Goal: Information Seeking & Learning: Find specific fact

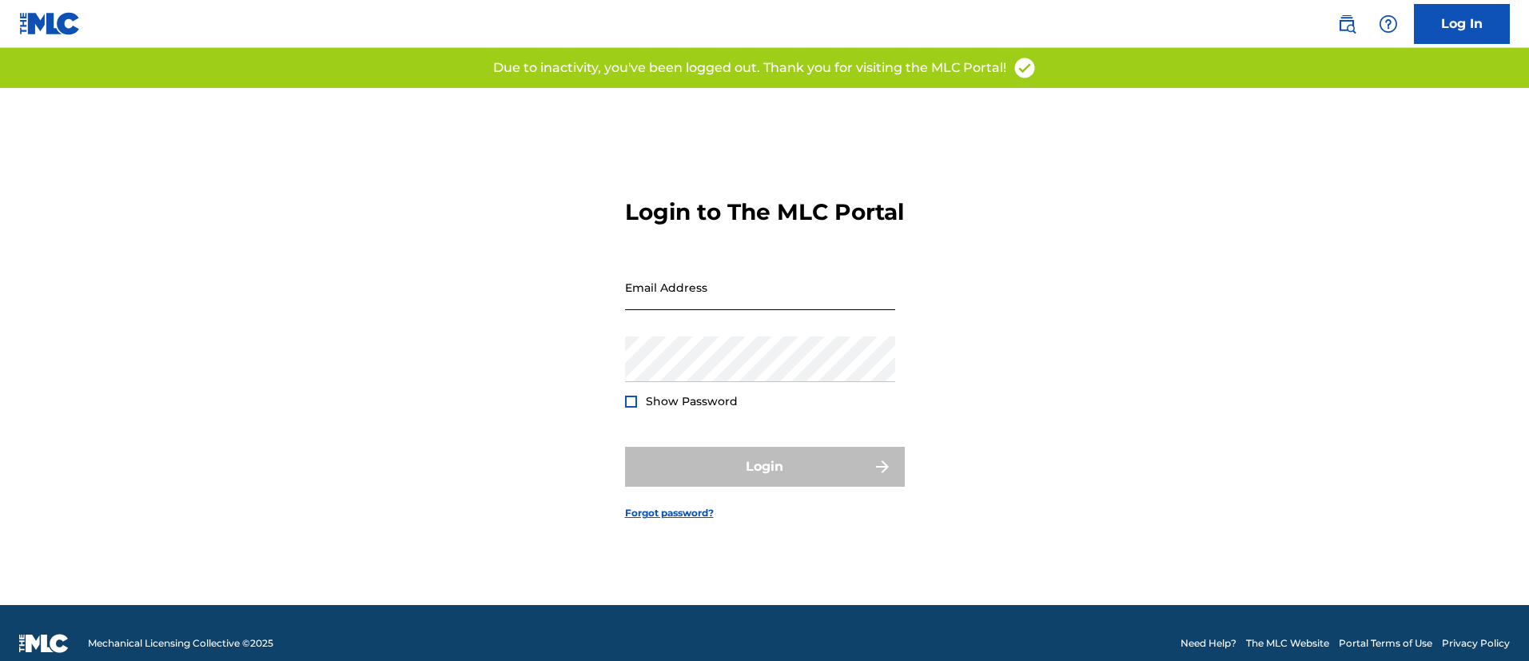
click at [660, 310] on input "Email Address" at bounding box center [760, 288] width 270 height 46
type input "[PERSON_NAME][EMAIL_ADDRESS][PERSON_NAME][DOMAIN_NAME]"
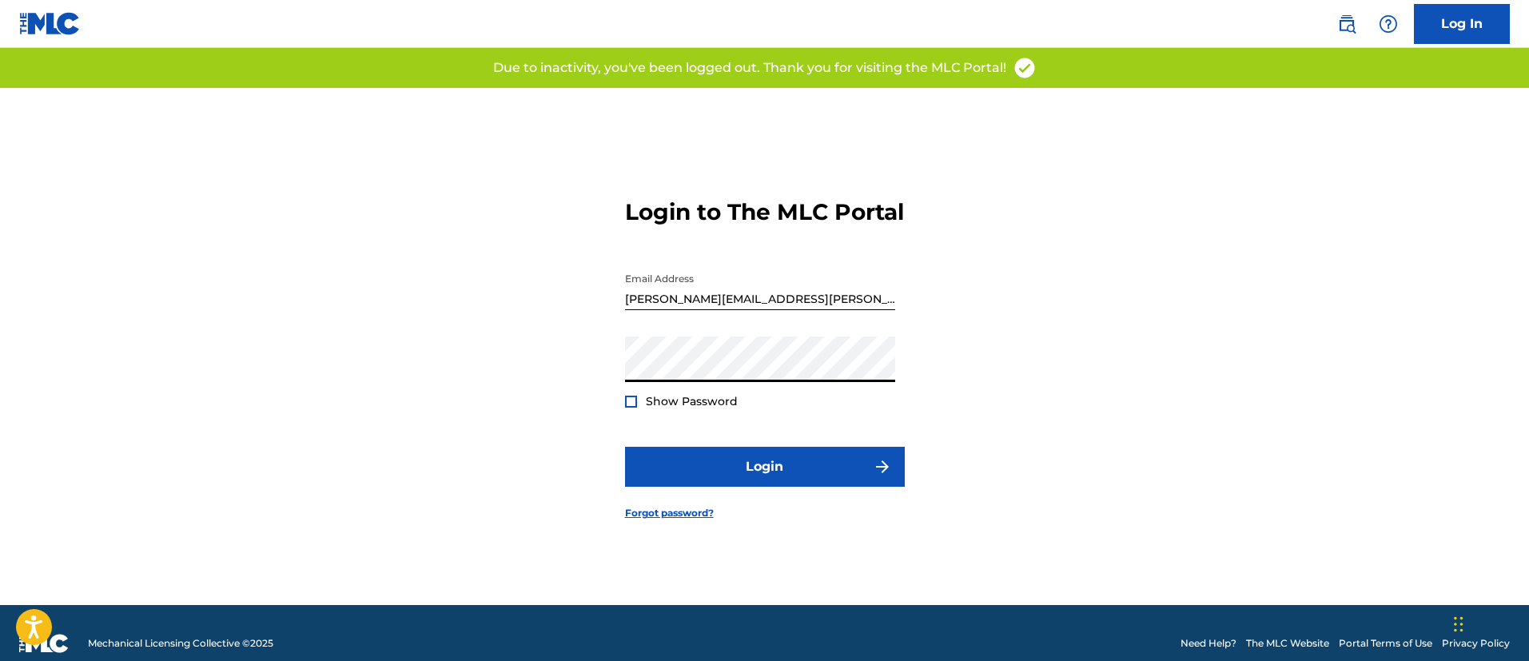
click at [625, 447] on button "Login" at bounding box center [765, 467] width 280 height 40
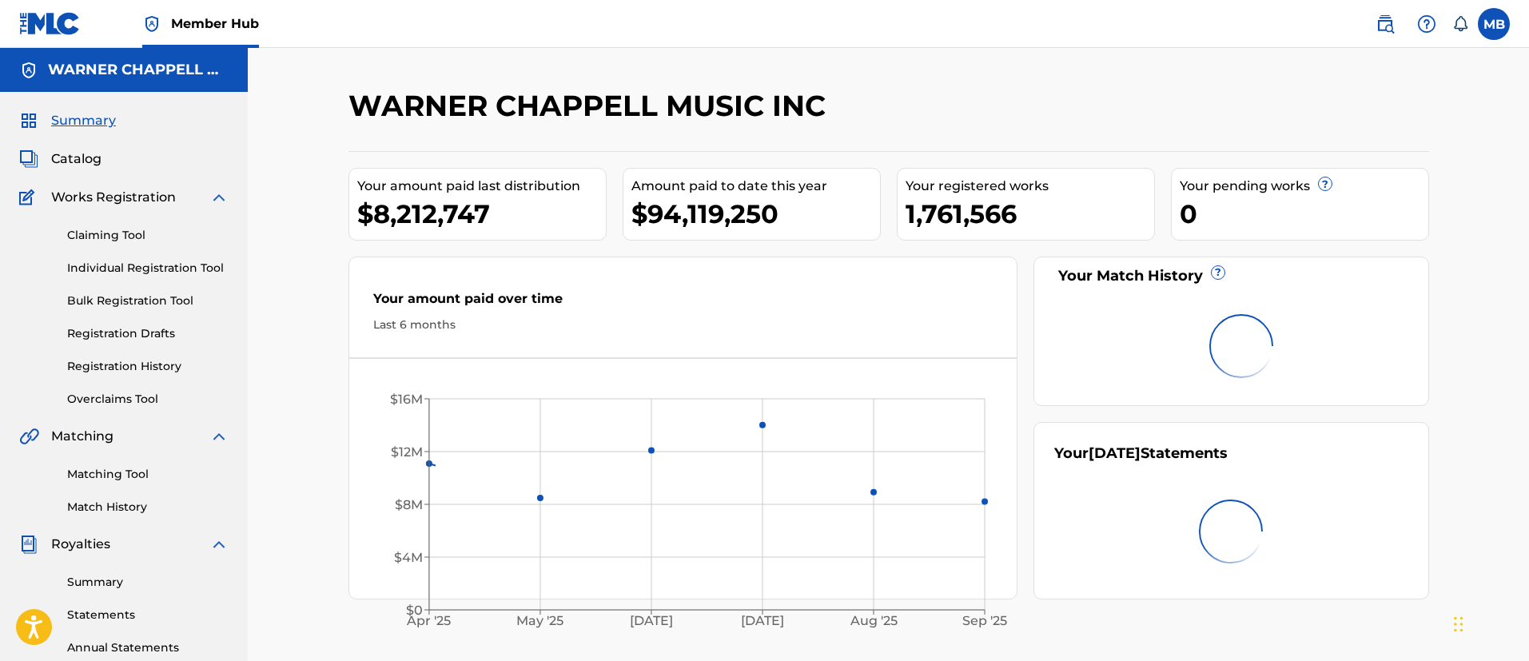
click at [205, 21] on span "Member Hub" at bounding box center [215, 23] width 88 height 18
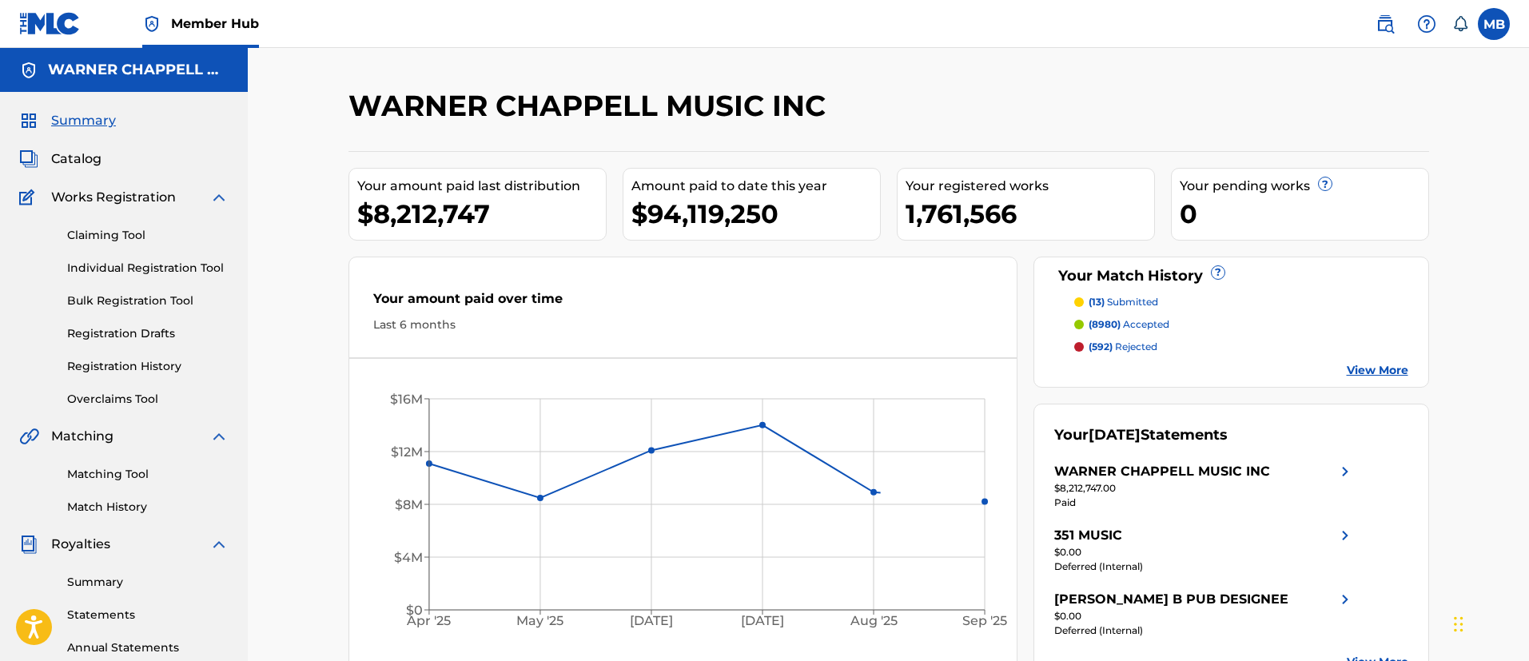
click at [61, 169] on div "Summary Catalog Works Registration Claiming Tool Individual Registration Tool B…" at bounding box center [124, 503] width 248 height 822
click at [74, 158] on span "Catalog" at bounding box center [76, 158] width 50 height 19
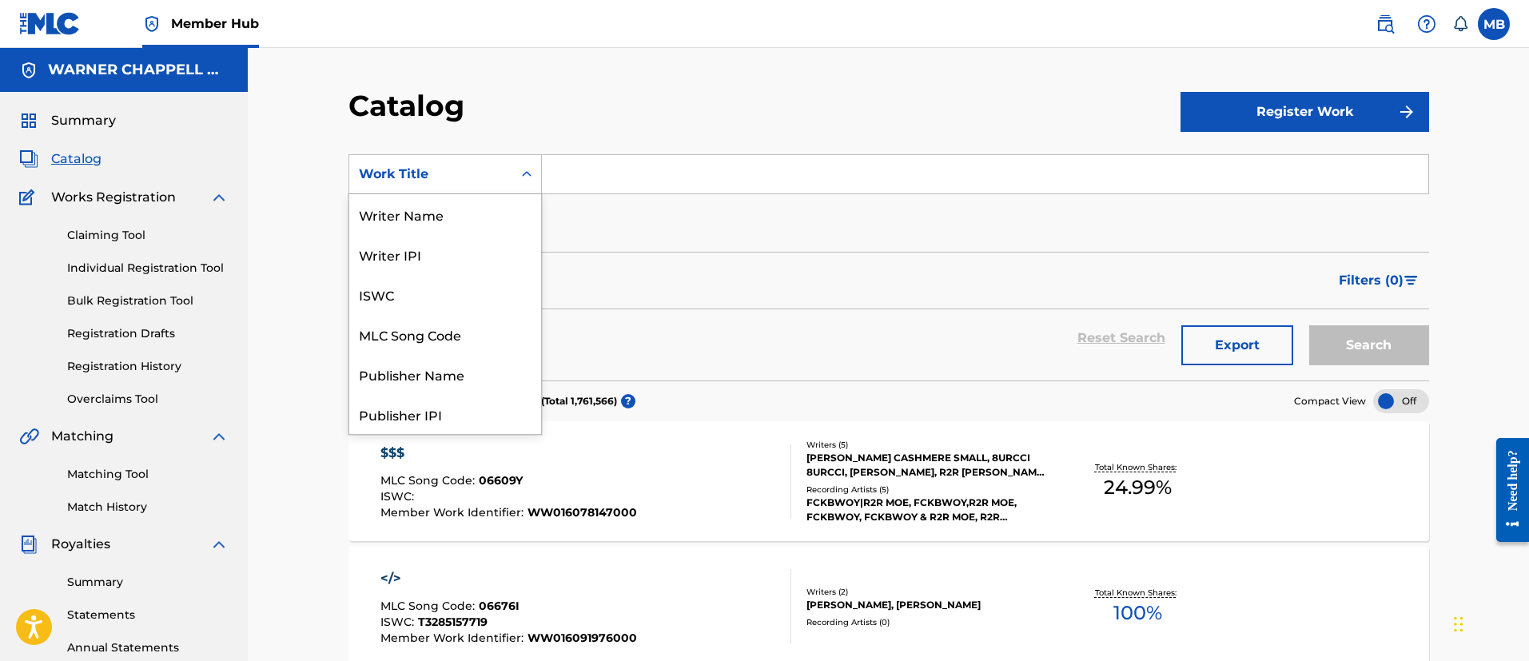
click at [452, 170] on div "Work Title" at bounding box center [431, 174] width 144 height 19
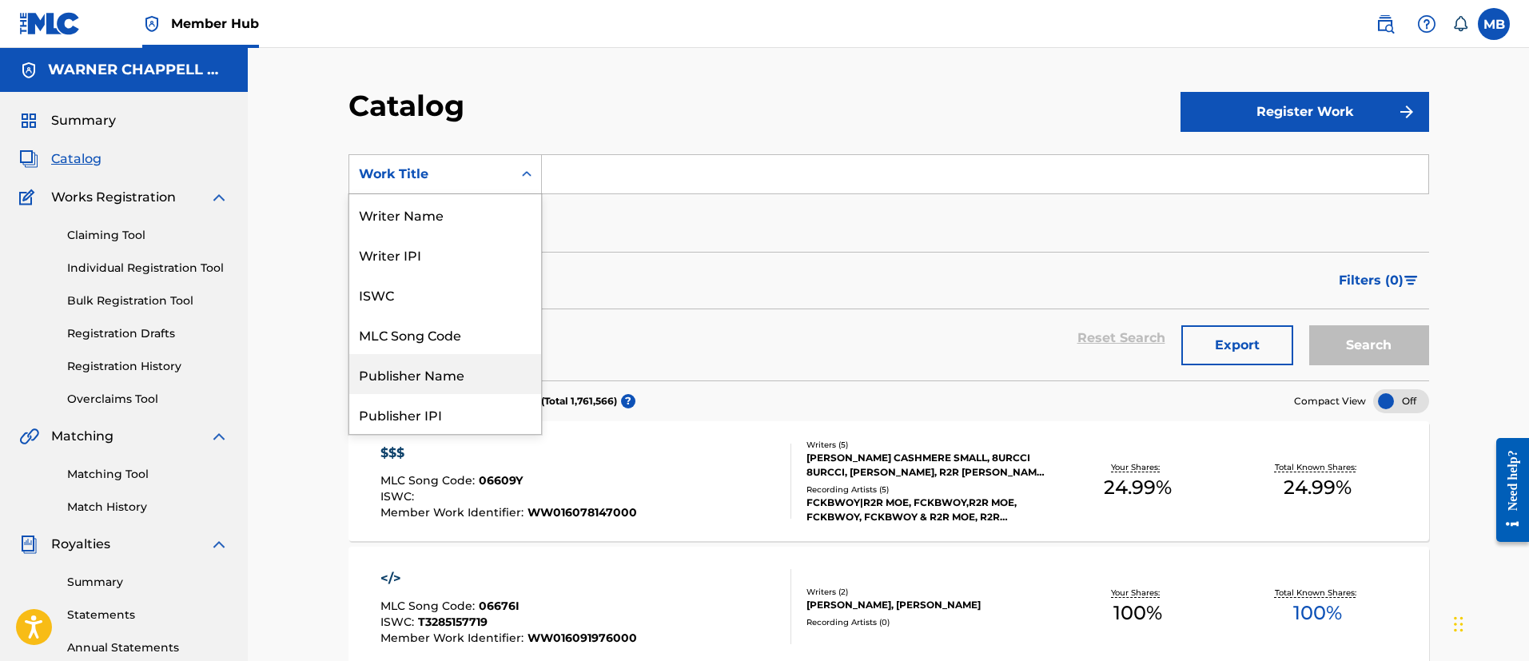
click at [427, 356] on div "Publisher Name" at bounding box center [445, 374] width 192 height 40
click at [449, 169] on div "Publisher Name" at bounding box center [431, 174] width 144 height 19
click at [420, 374] on div "MLC Song Code" at bounding box center [445, 374] width 192 height 40
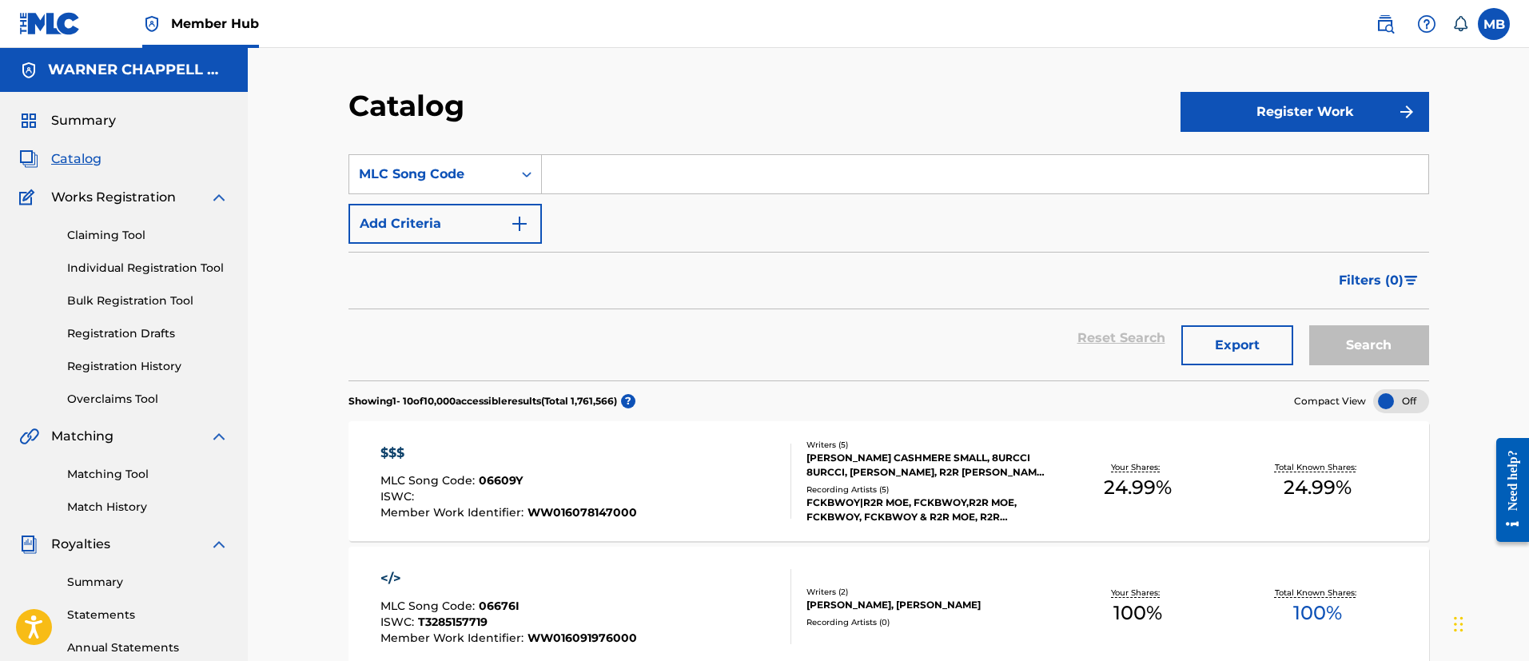
click at [555, 186] on input "Search Form" at bounding box center [985, 174] width 886 height 38
type input "v"
click at [1309, 325] on button "Search" at bounding box center [1369, 345] width 120 height 40
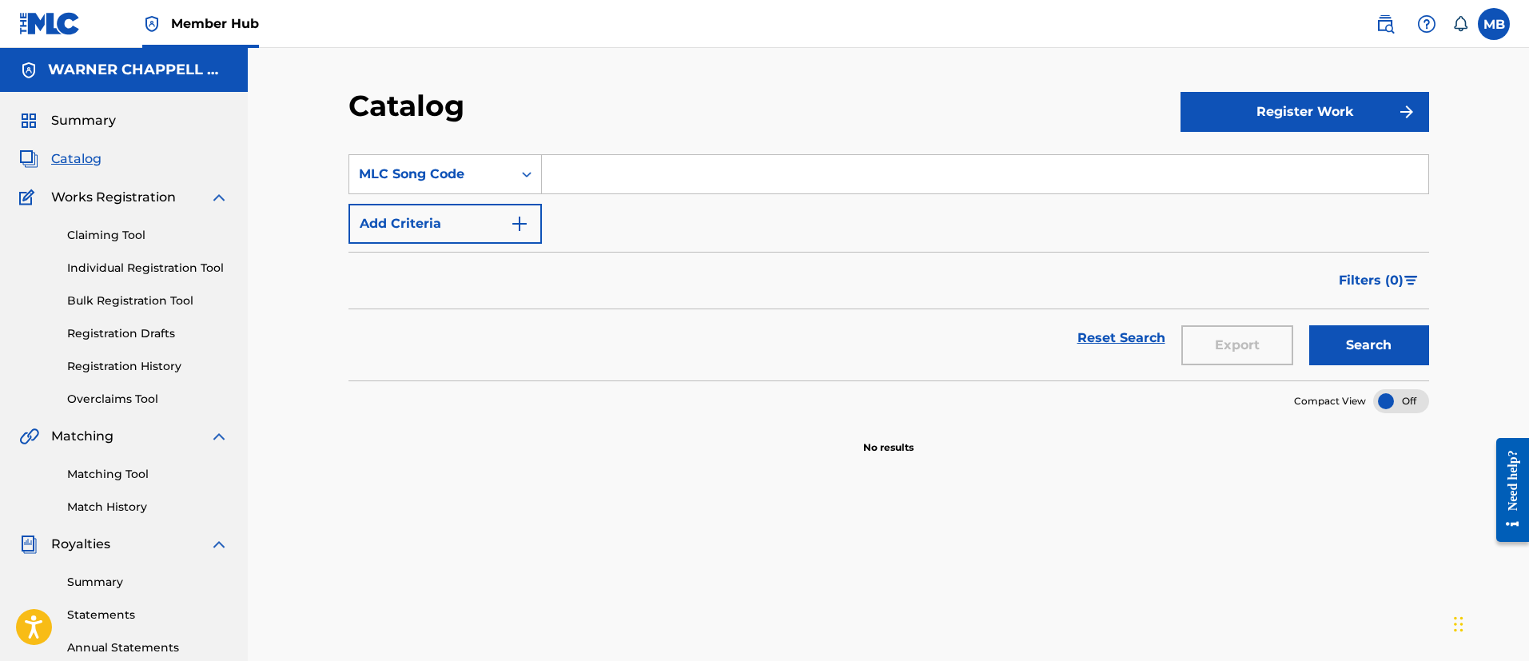
paste input "DQ4J9K"
type input "DQ4J9K"
click at [1309, 325] on button "Search" at bounding box center [1369, 345] width 120 height 40
